Goal: Information Seeking & Learning: Find specific fact

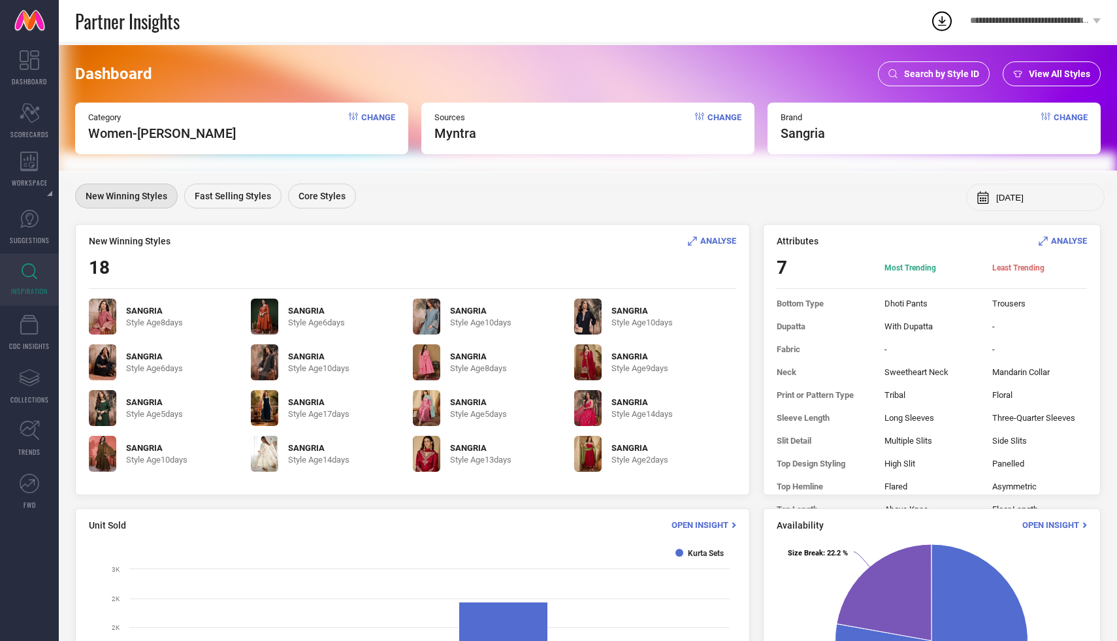
click at [930, 57] on div "Dashboard Search by Style ID View All Styles Category Women-Kurta Sets Change S…" at bounding box center [588, 107] width 1058 height 125
click at [921, 71] on span "Search by Style ID" at bounding box center [941, 74] width 75 height 10
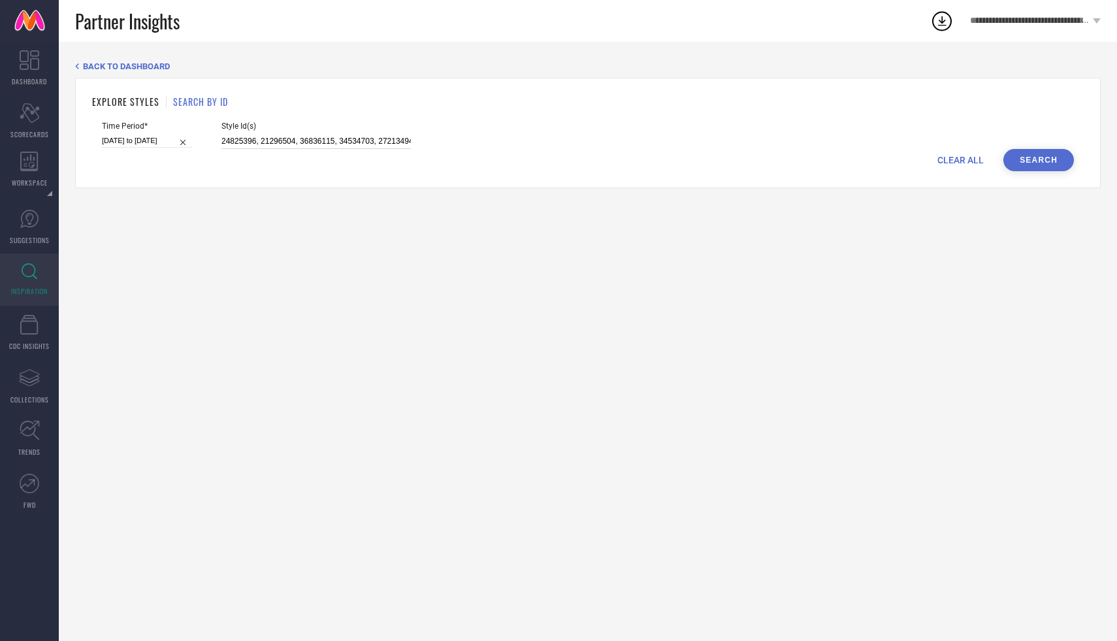
click at [274, 137] on input "24825396, 21296504, 36836115, 34534703, 27213494, 30997752, 36836171, 20700830,…" at bounding box center [315, 141] width 189 height 15
paste input "35493370"
type input "35493370"
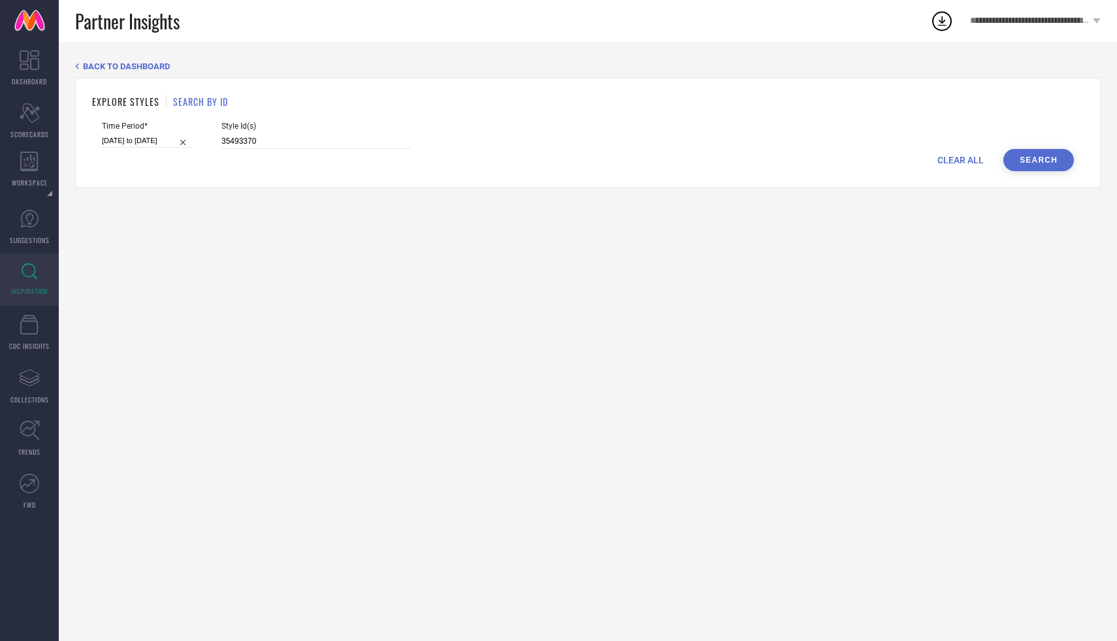
click at [1031, 153] on button "Search" at bounding box center [1038, 160] width 71 height 22
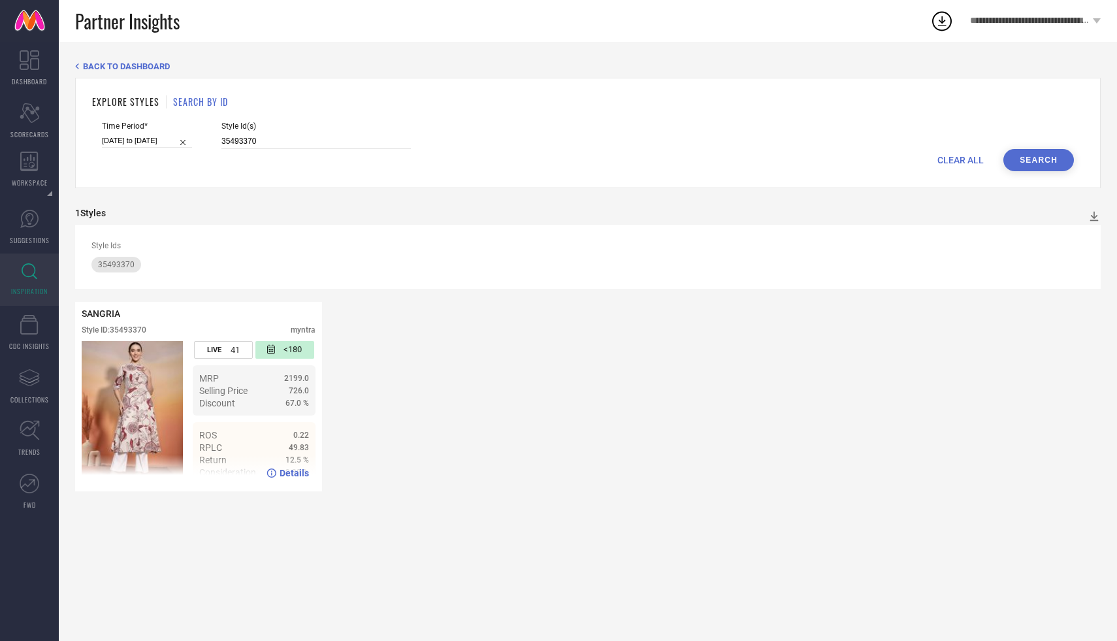
click at [137, 402] on img at bounding box center [132, 413] width 101 height 144
click at [285, 476] on span "Details" at bounding box center [294, 473] width 29 height 10
